Goal: Download file/media: Download file/media

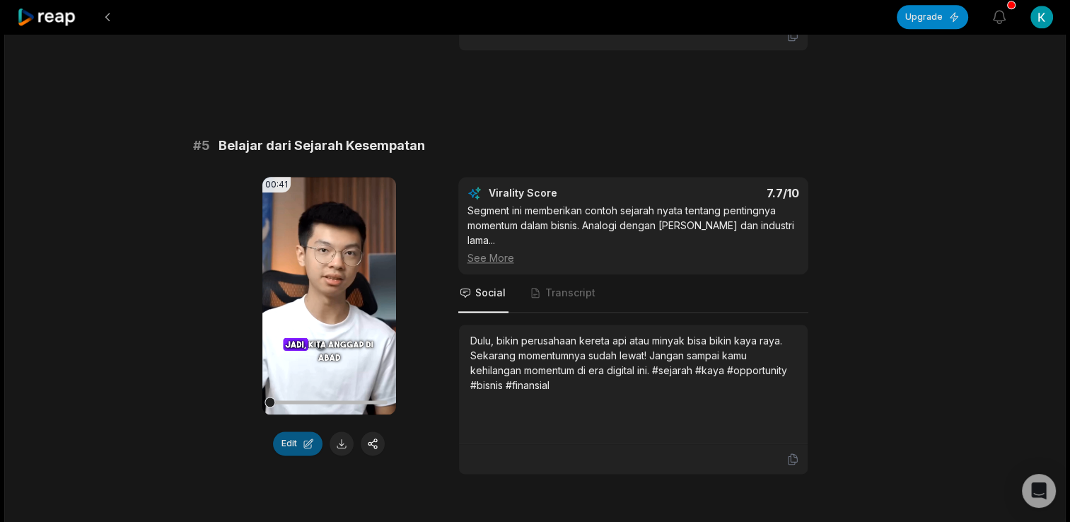
scroll to position [1838, 0]
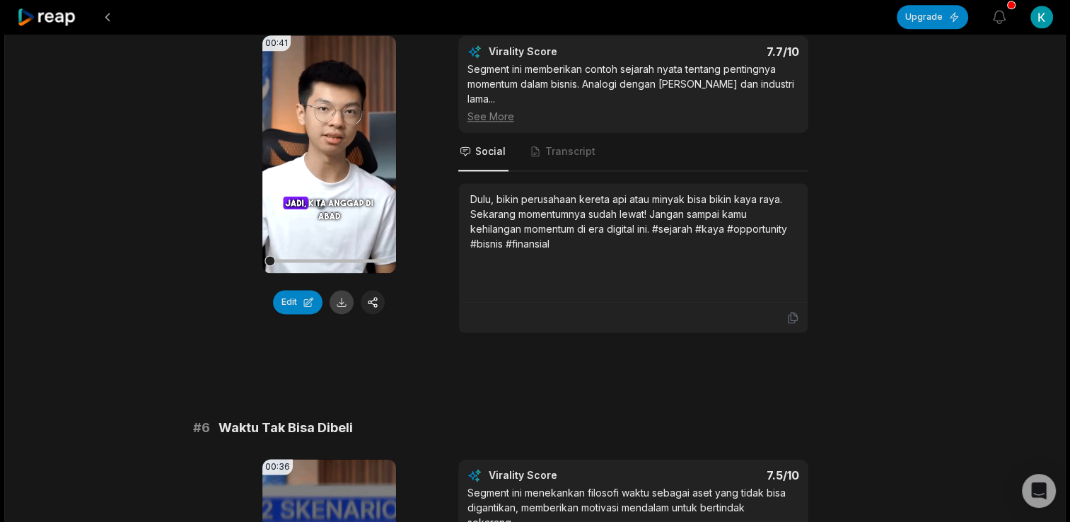
click at [339, 305] on button at bounding box center [342, 302] width 24 height 24
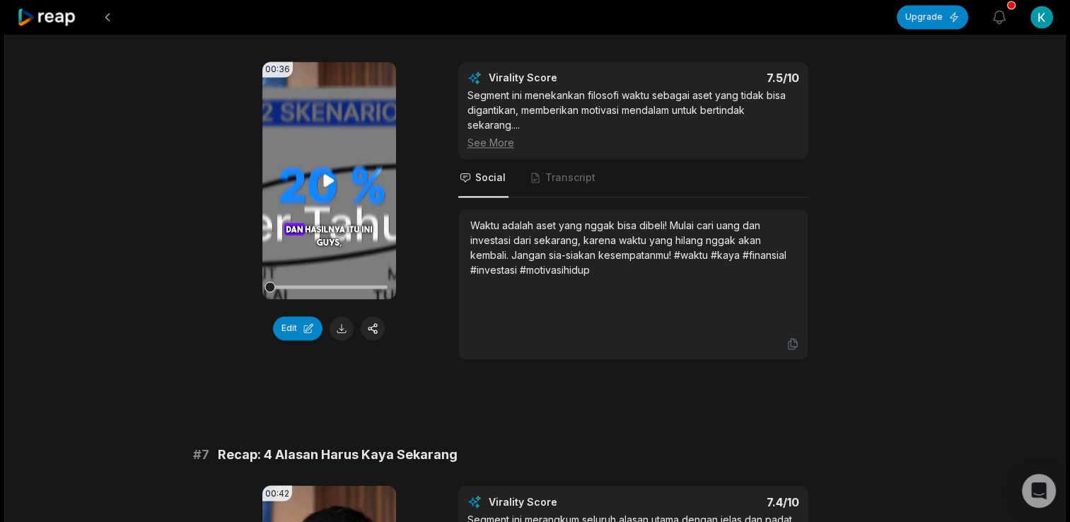
scroll to position [2263, 0]
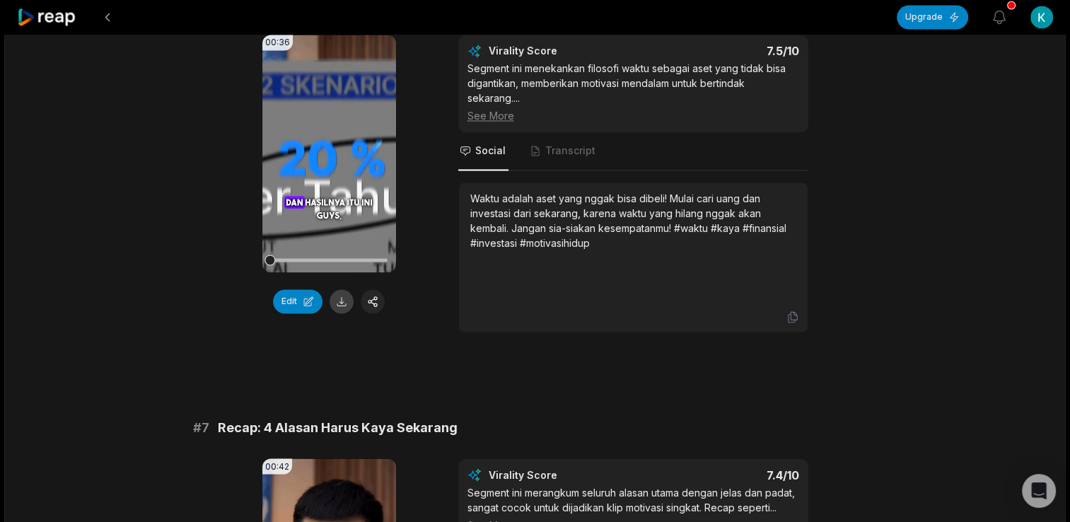
click at [337, 303] on button at bounding box center [342, 301] width 24 height 24
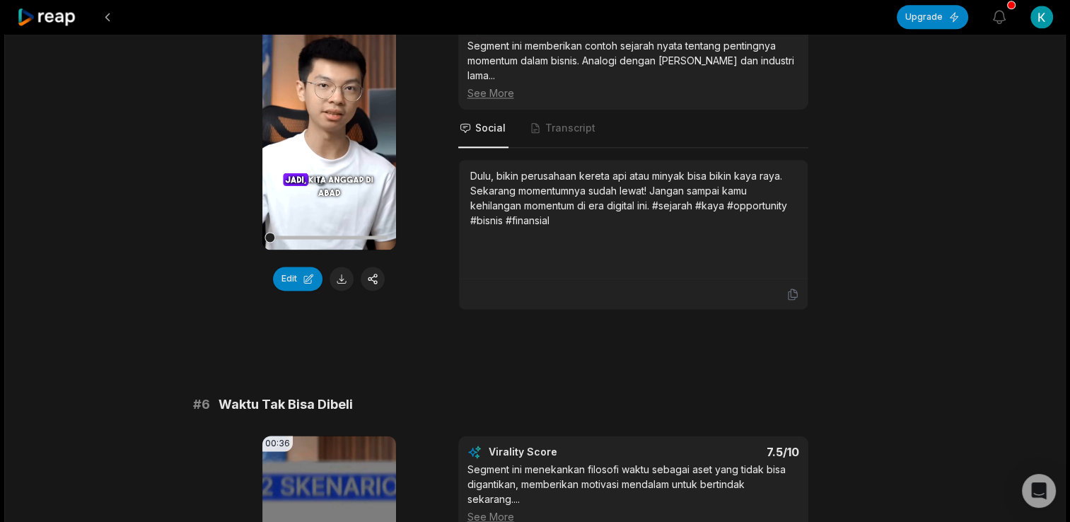
scroll to position [1838, 0]
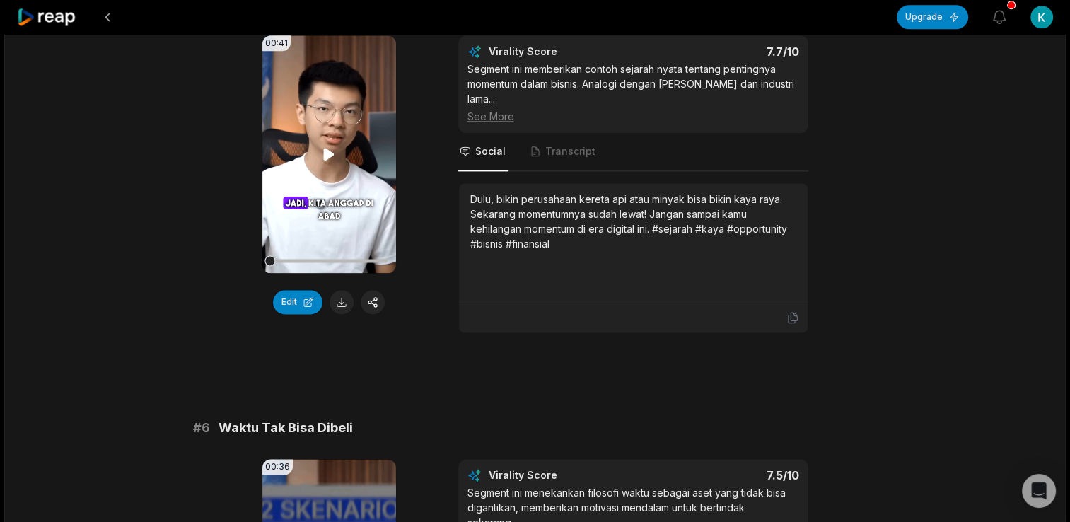
click at [324, 159] on icon at bounding box center [329, 154] width 11 height 12
click at [327, 161] on icon at bounding box center [328, 154] width 17 height 17
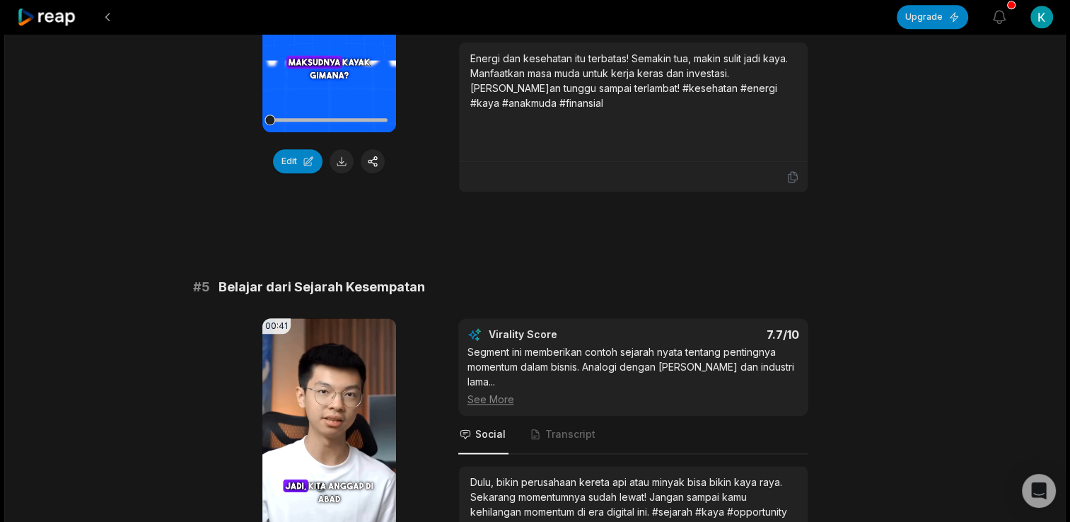
scroll to position [1909, 0]
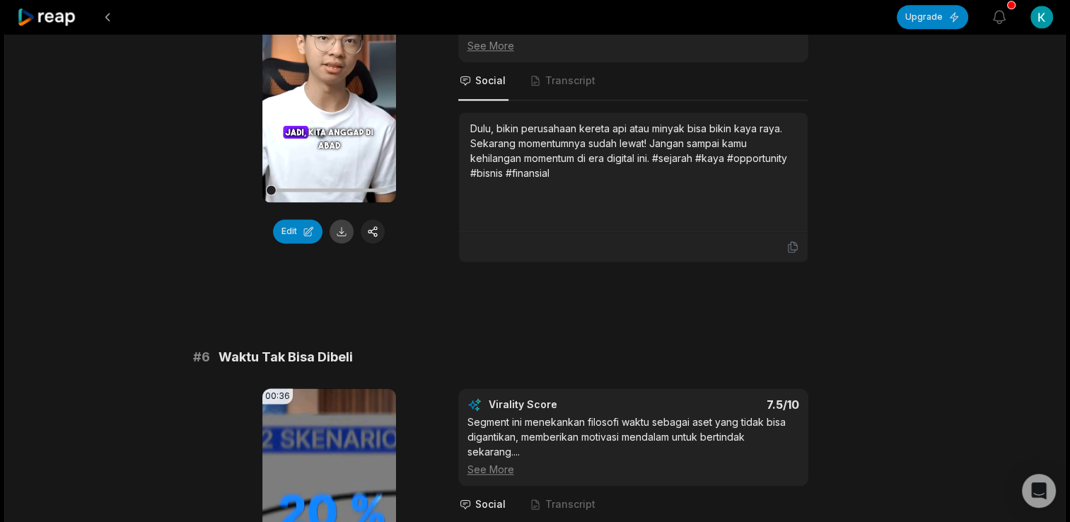
click at [339, 243] on button at bounding box center [342, 231] width 24 height 24
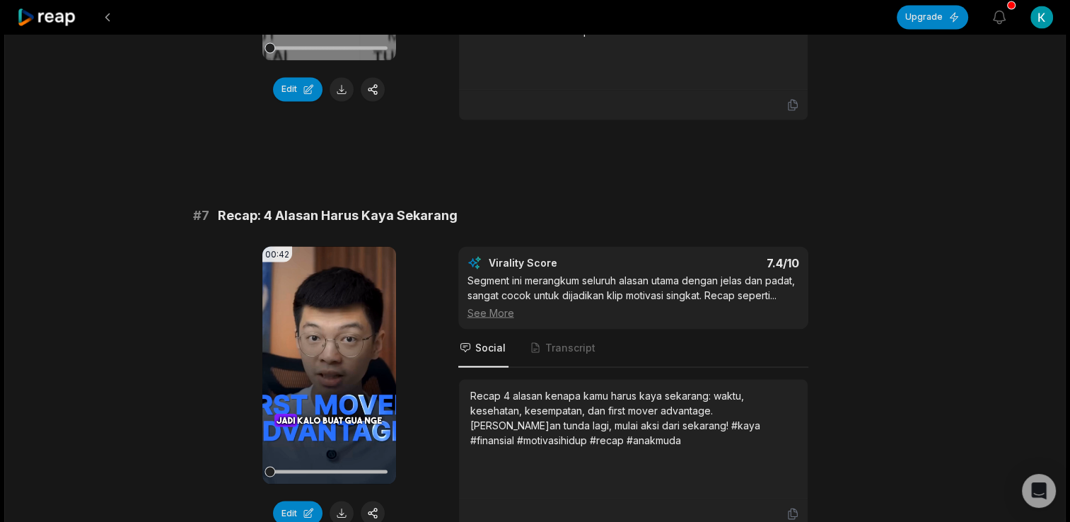
scroll to position [2546, 0]
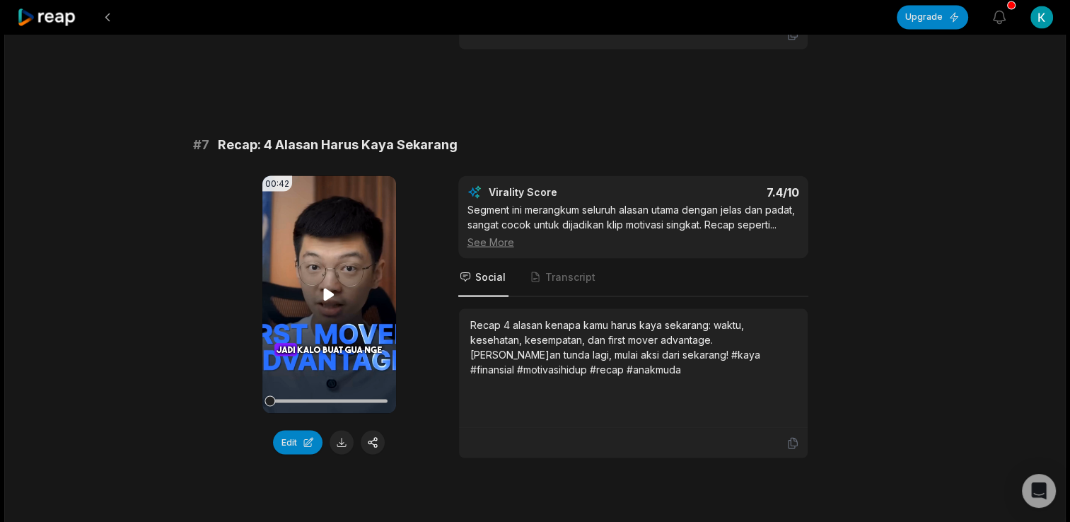
click at [327, 300] on icon at bounding box center [329, 294] width 11 height 12
click at [327, 298] on icon at bounding box center [330, 293] width 6 height 9
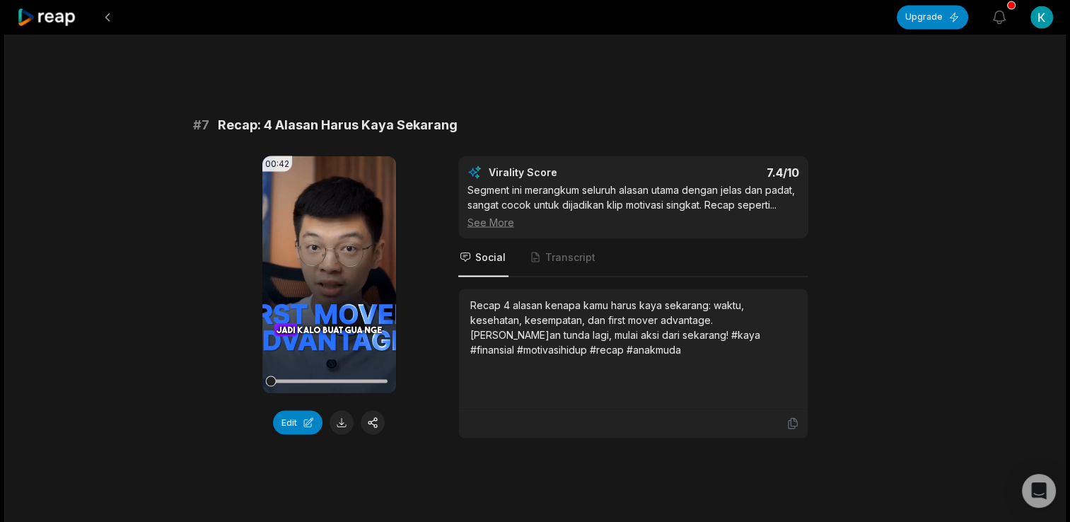
scroll to position [2647, 0]
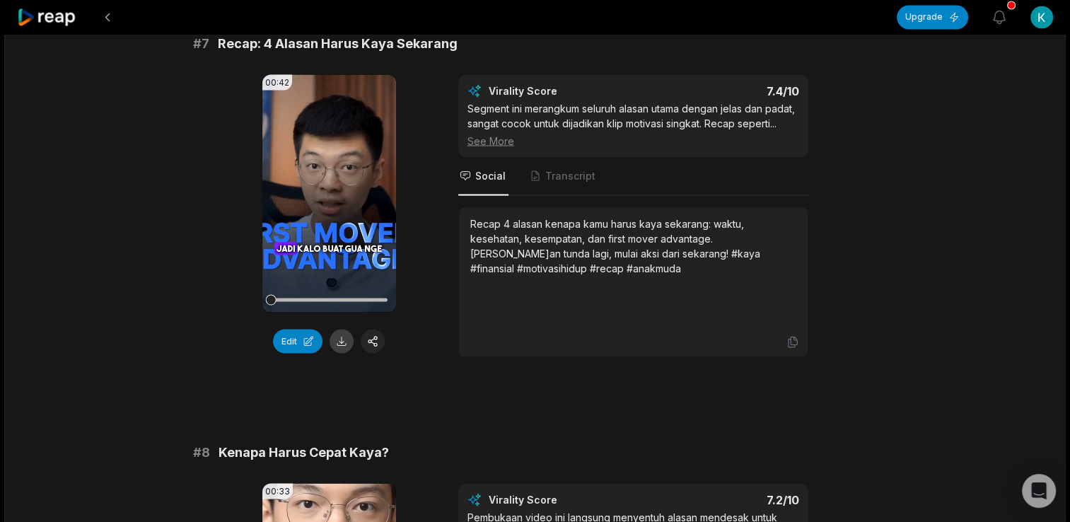
click at [335, 350] on button at bounding box center [342, 341] width 24 height 24
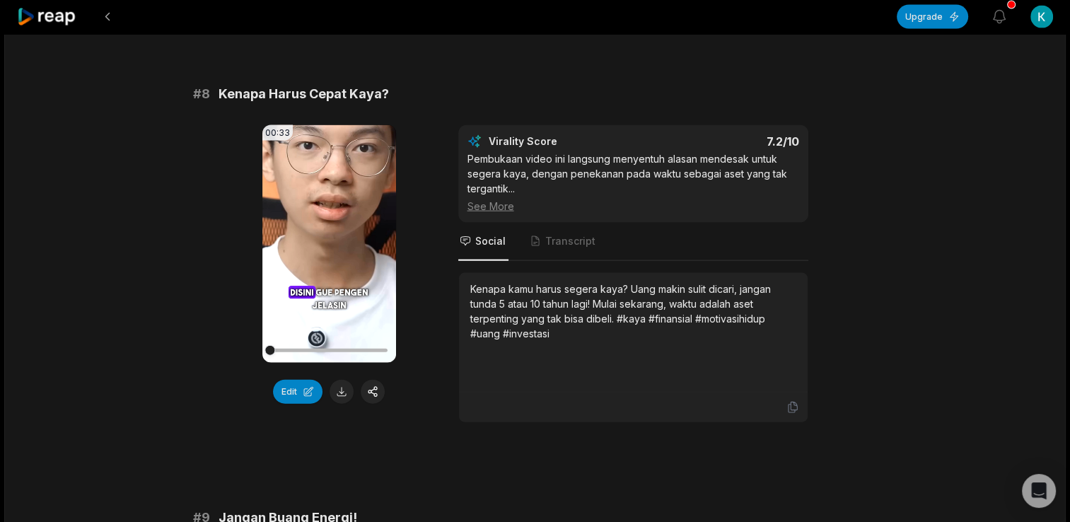
scroll to position [3000, 0]
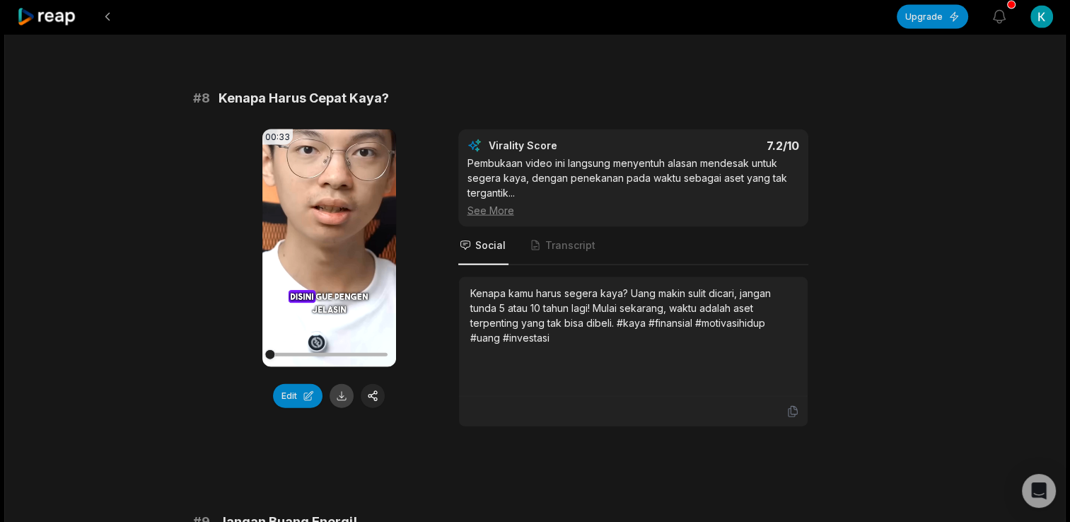
click at [338, 403] on button at bounding box center [342, 396] width 24 height 24
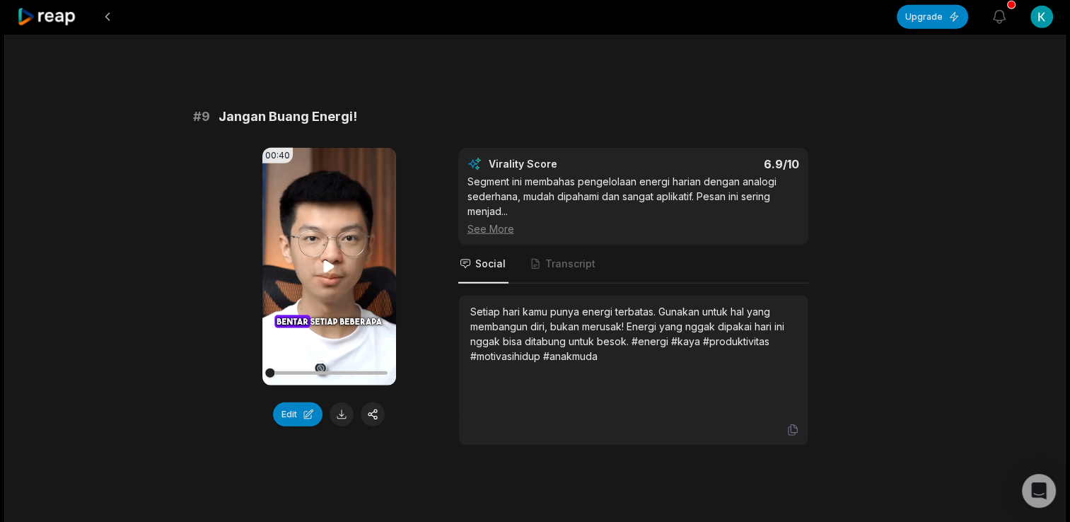
scroll to position [3495, 0]
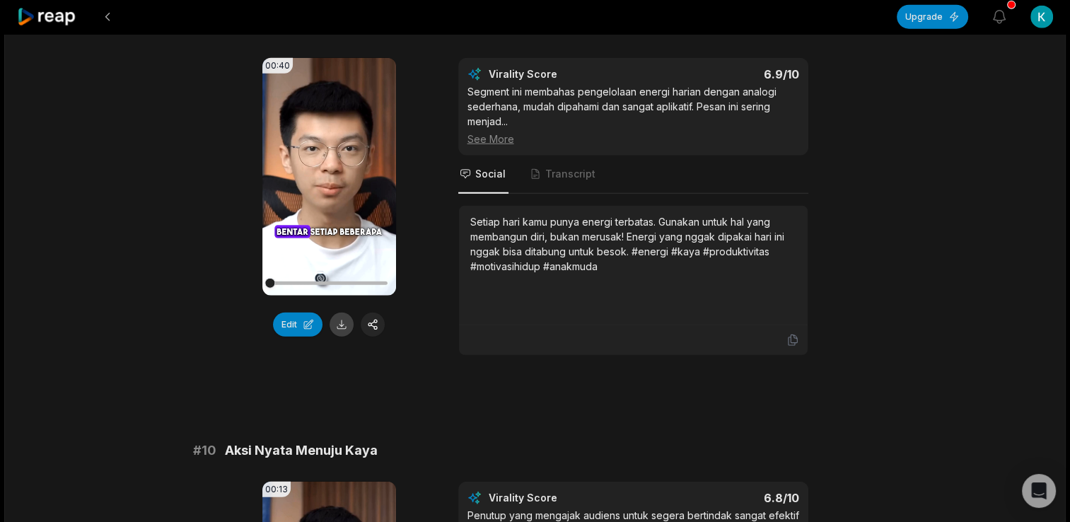
click at [344, 332] on button at bounding box center [342, 325] width 24 height 24
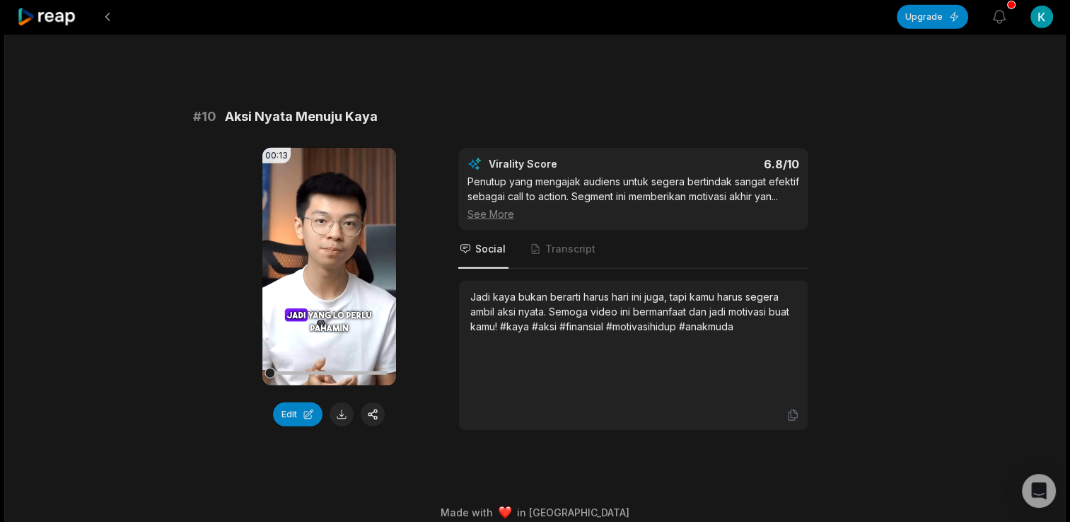
scroll to position [3849, 0]
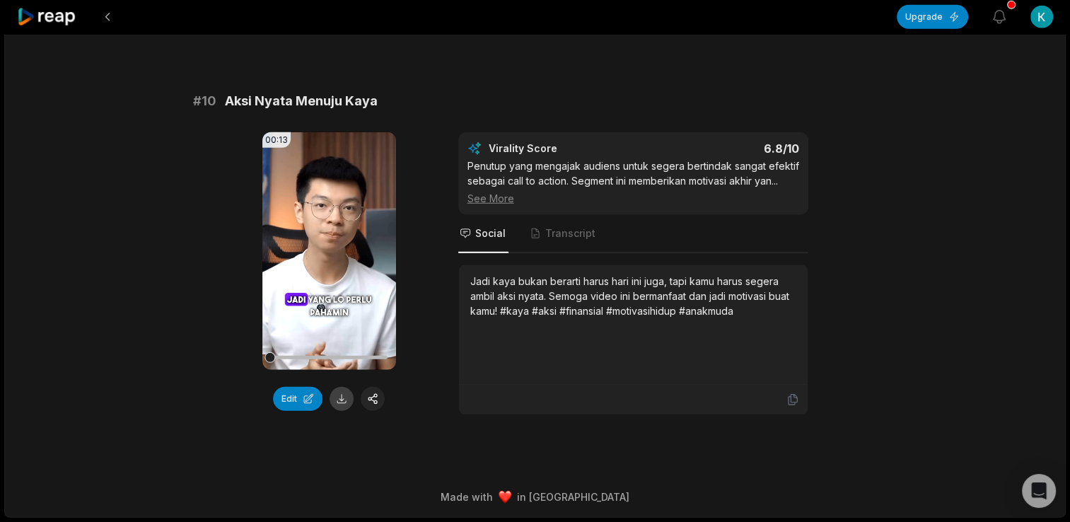
click at [343, 403] on button at bounding box center [342, 399] width 24 height 24
